Goal: Find specific page/section: Find specific page/section

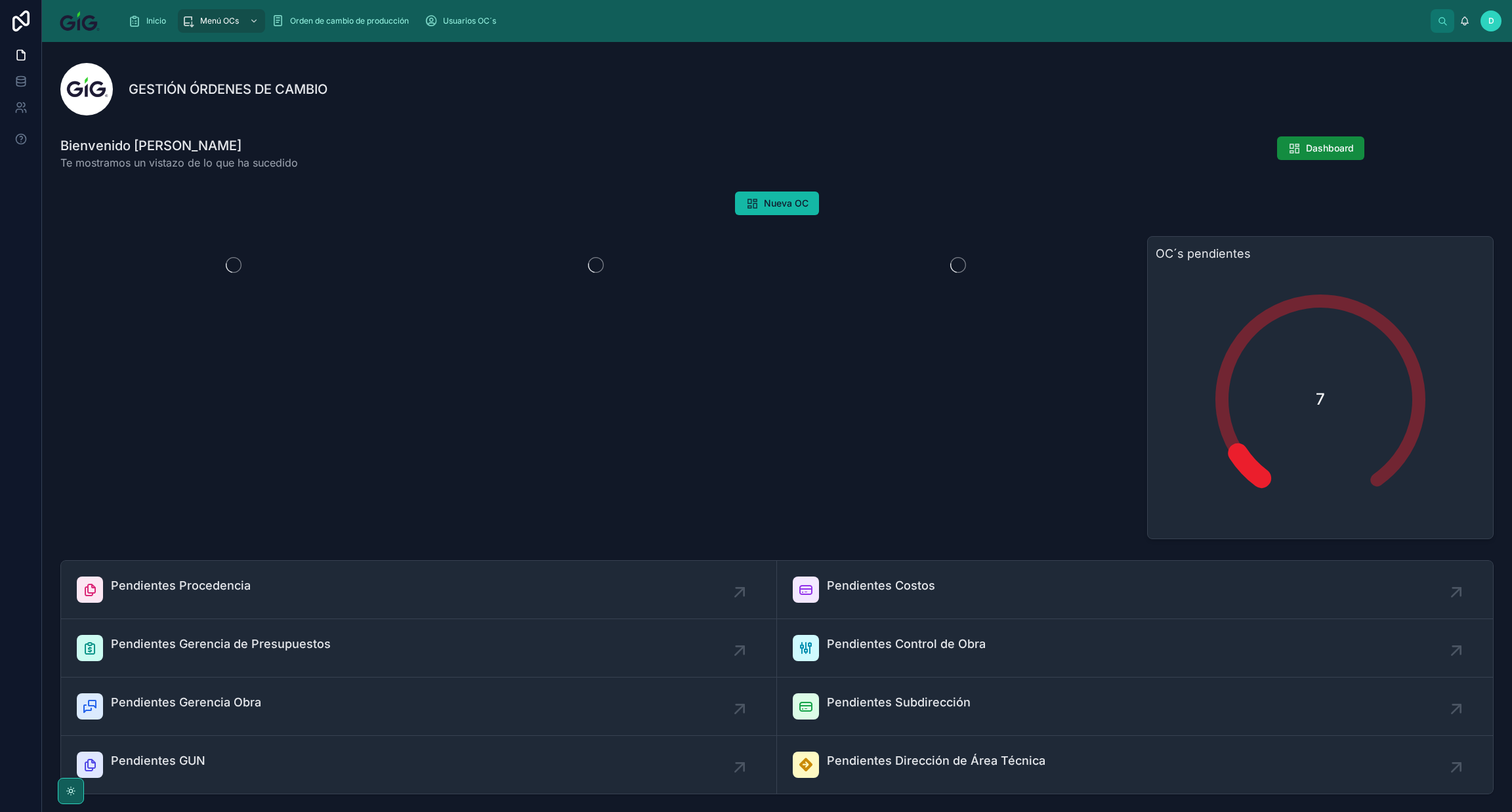
click at [1288, 160] on div "Dashboard" at bounding box center [1320, 153] width 362 height 45
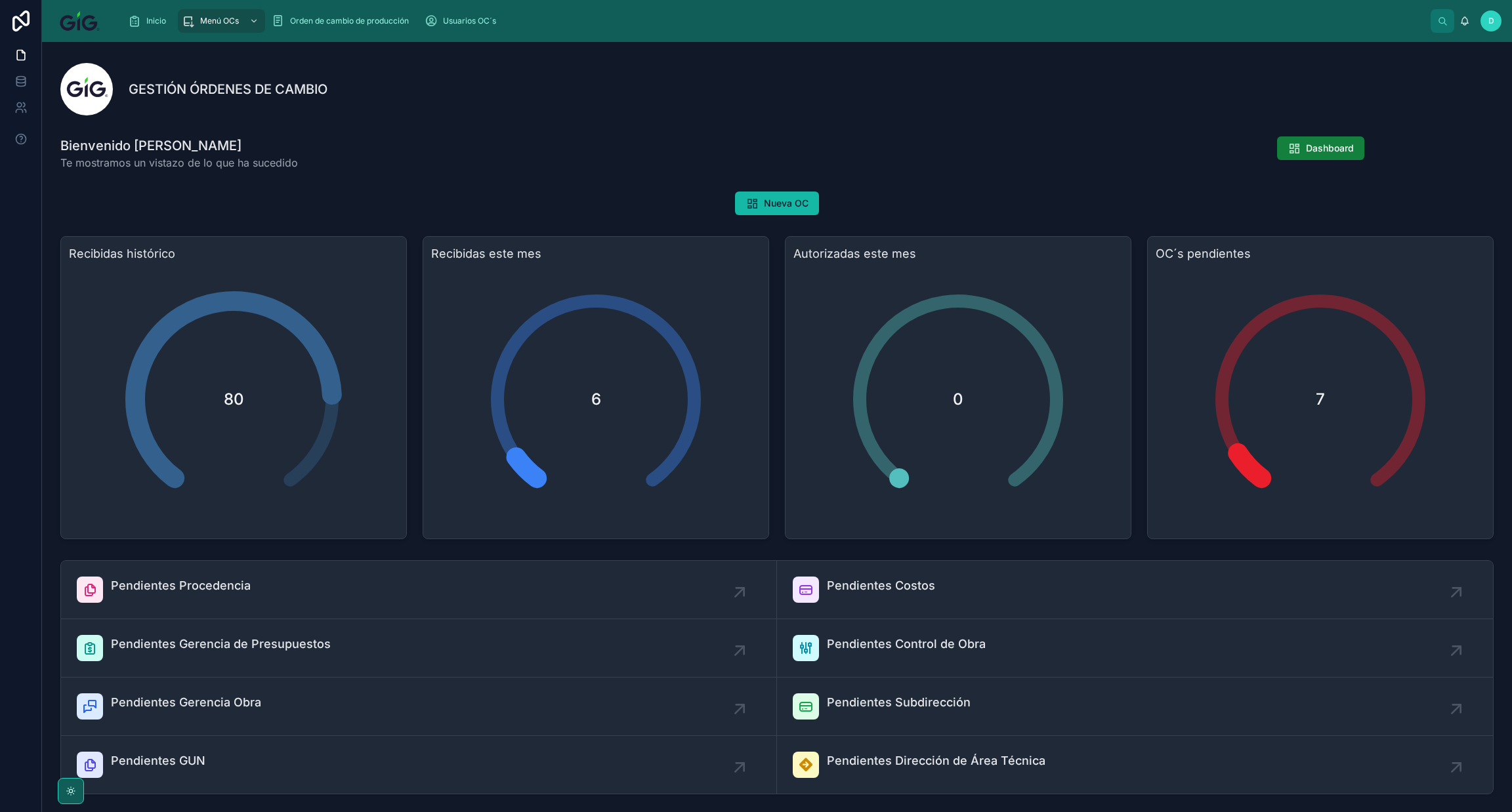
click at [1293, 150] on button "Dashboard" at bounding box center [1321, 147] width 88 height 24
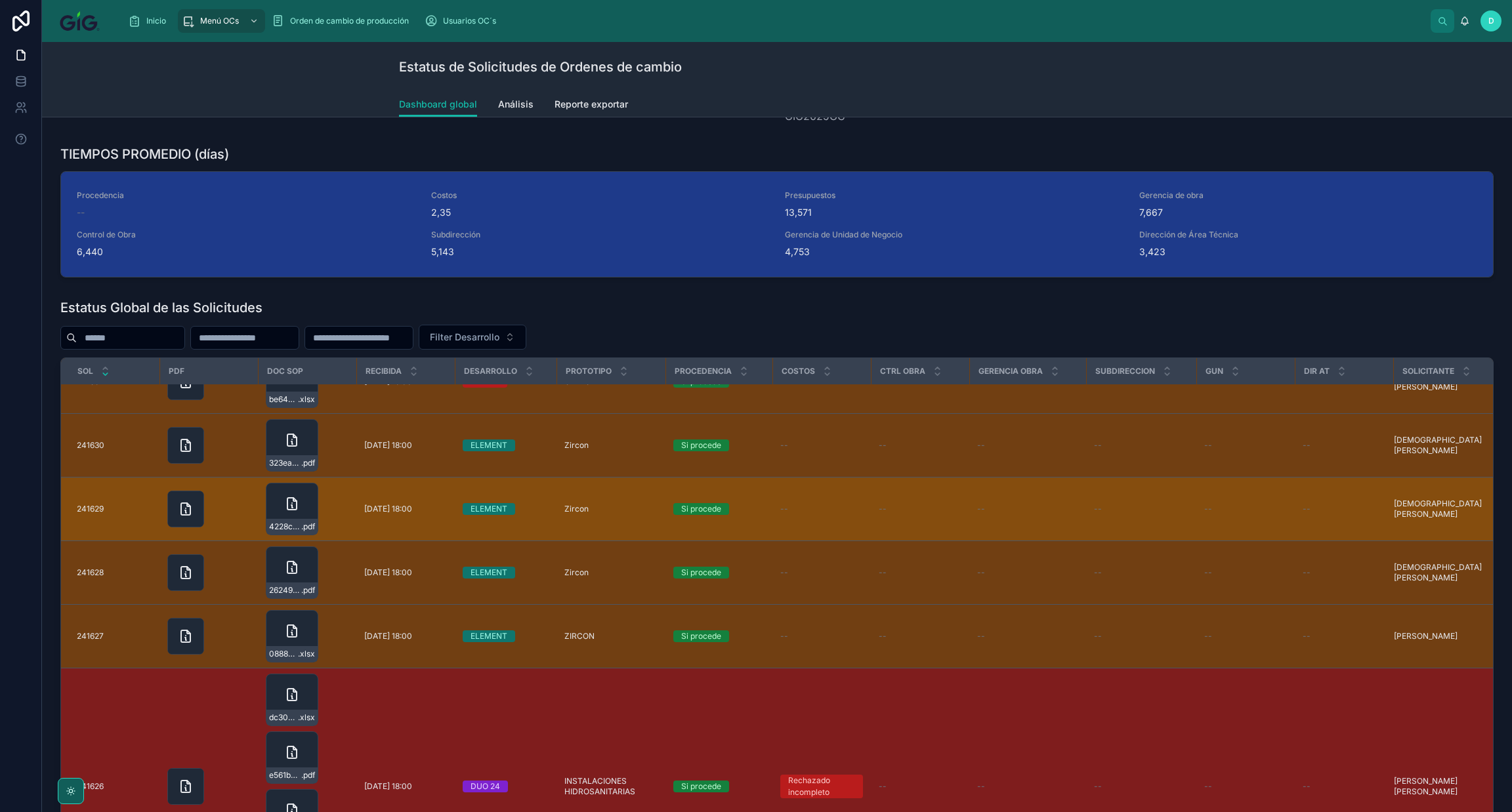
scroll to position [197, 0]
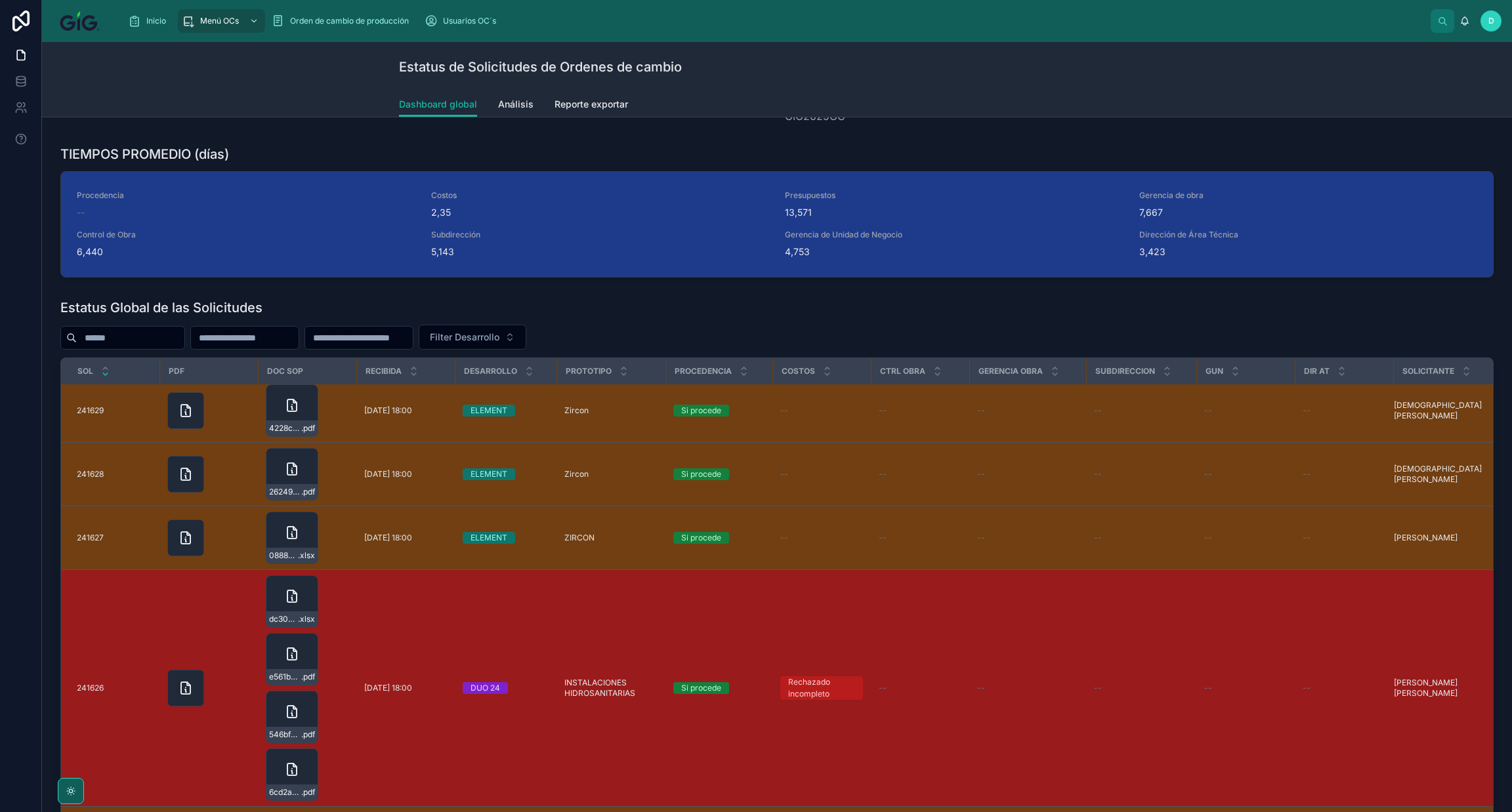
click at [392, 686] on span "[DATE] 18:00" at bounding box center [388, 688] width 48 height 11
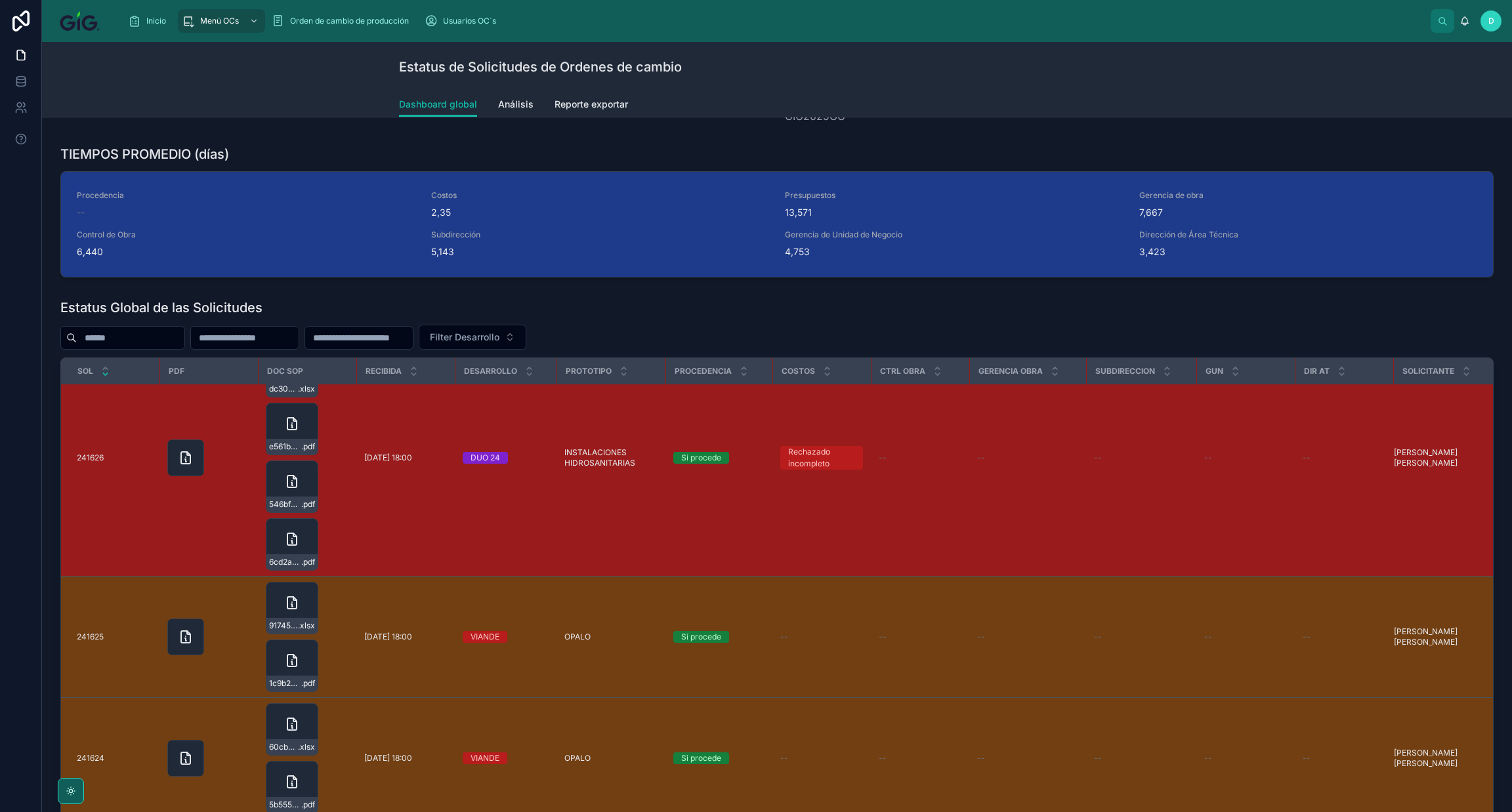
scroll to position [394, 0]
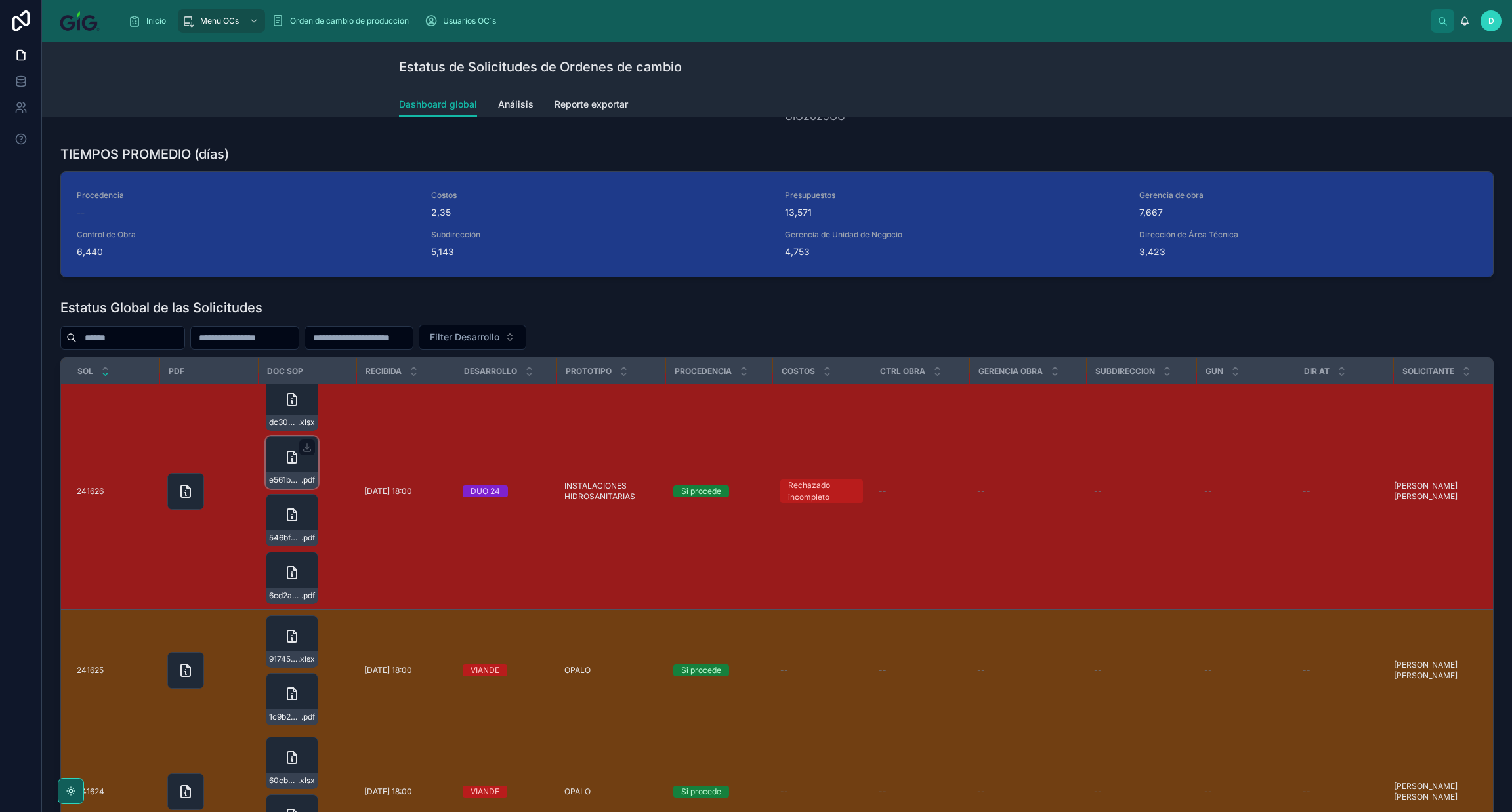
click at [286, 454] on icon at bounding box center [292, 456] width 15 height 15
